Goal: Task Accomplishment & Management: Manage account settings

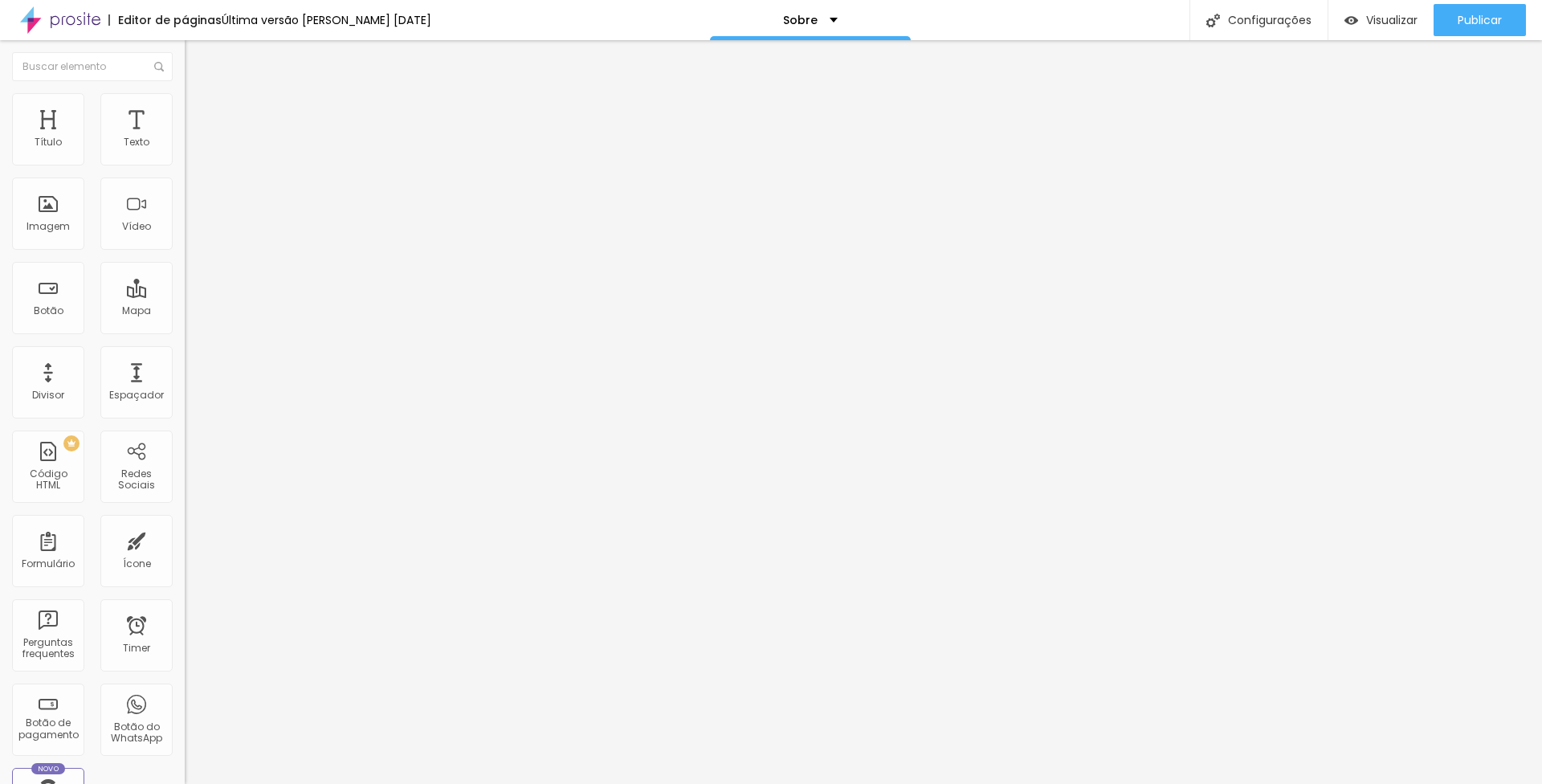
click at [184, 138] on span "Trocar imagem" at bounding box center [228, 131] width 87 height 13
click at [184, 216] on img at bounding box center [190, 210] width 11 height 11
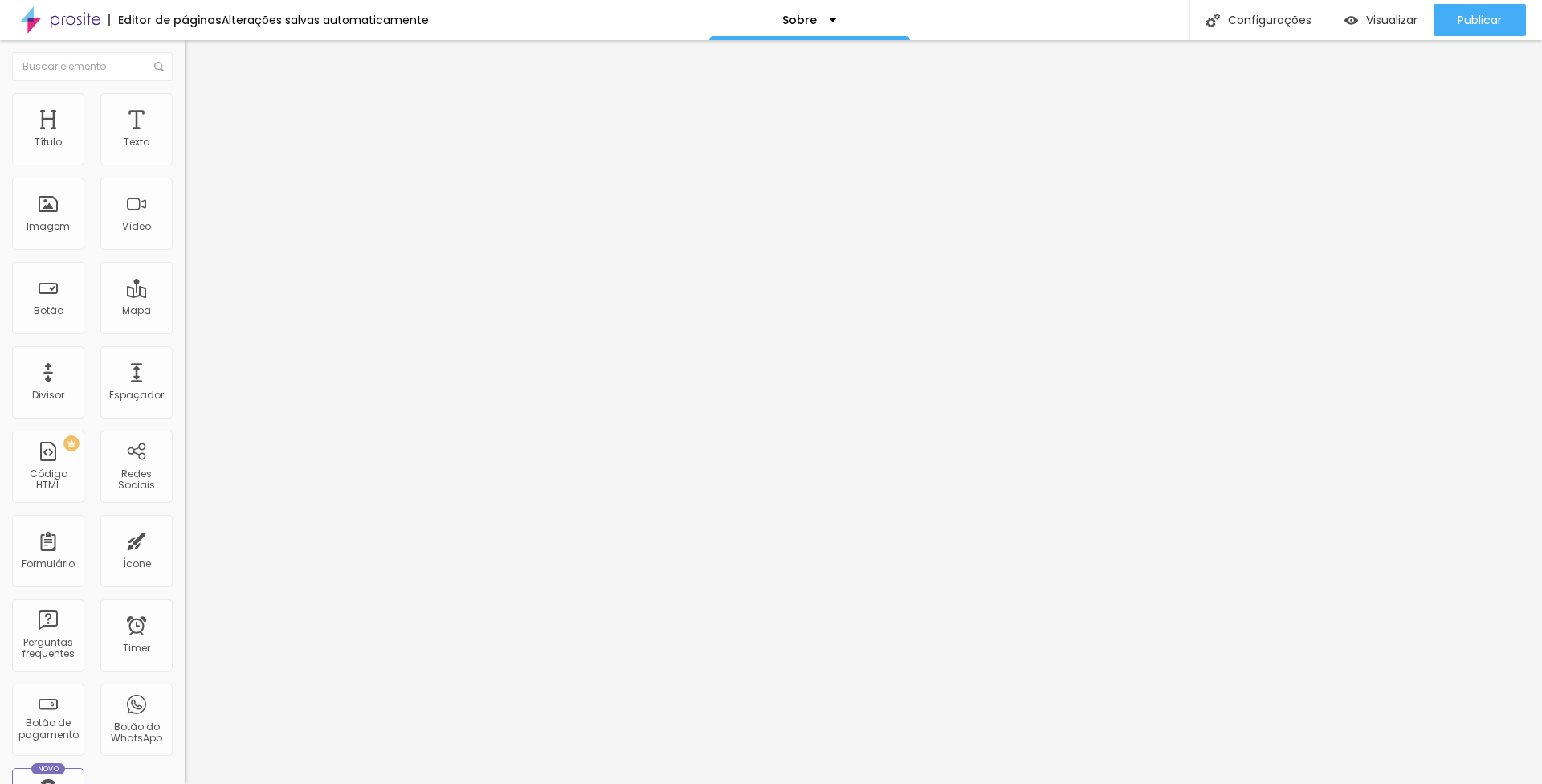
click at [184, 231] on div at bounding box center [277, 224] width 184 height 13
click at [184, 216] on img at bounding box center [190, 210] width 11 height 11
click at [184, 203] on img at bounding box center [190, 197] width 11 height 11
click at [184, 216] on img at bounding box center [190, 210] width 11 height 11
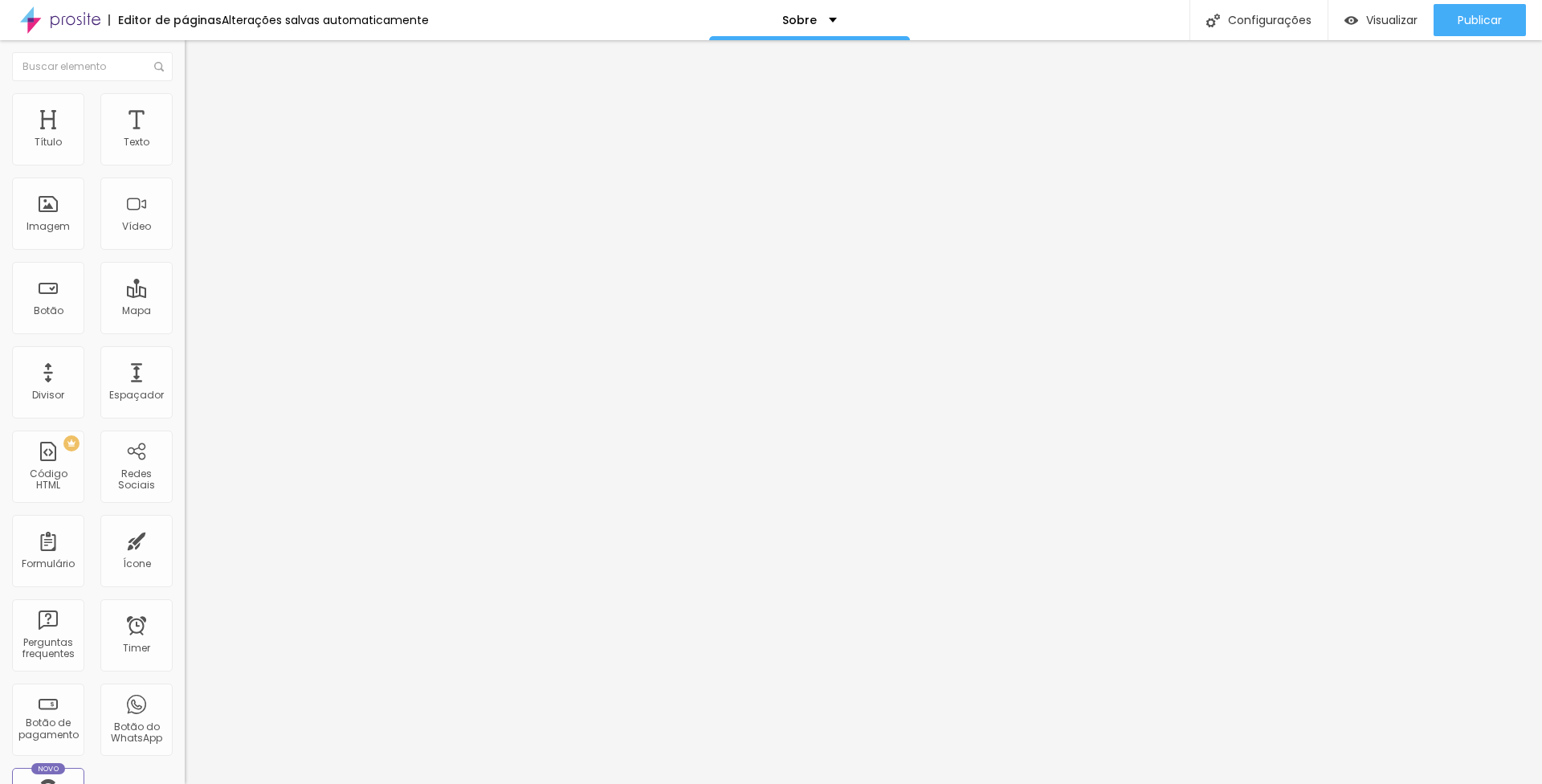
type input "https://wa.me/5511976785045"
click at [119, 459] on div "Redes Sociais" at bounding box center [137, 466] width 72 height 72
click at [1501, 27] on span "Publicar" at bounding box center [1480, 19] width 44 height 13
click at [1450, 12] on button "Publicar" at bounding box center [1480, 20] width 92 height 32
